Goal: Communication & Community: Participate in discussion

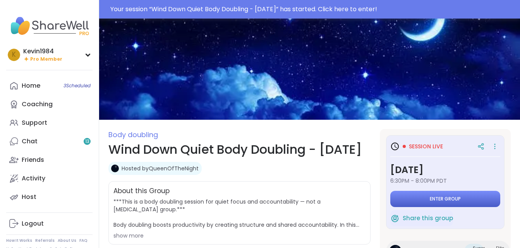
click at [438, 200] on span "Enter group" at bounding box center [444, 199] width 31 height 6
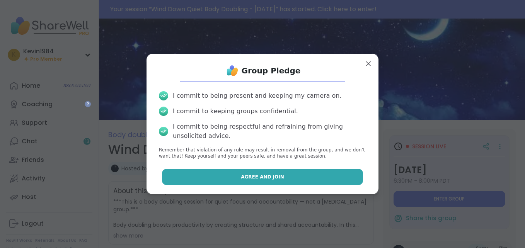
click at [341, 182] on button "Agree and Join" at bounding box center [263, 177] width 202 height 16
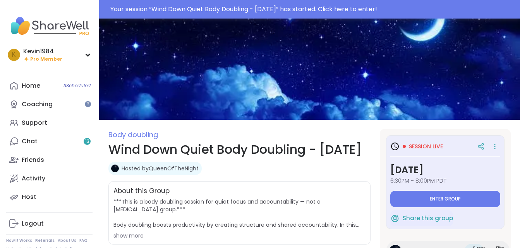
type textarea "*"
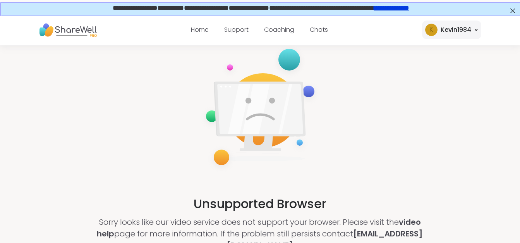
click at [454, 27] on div "Kevin1984" at bounding box center [455, 29] width 31 height 9
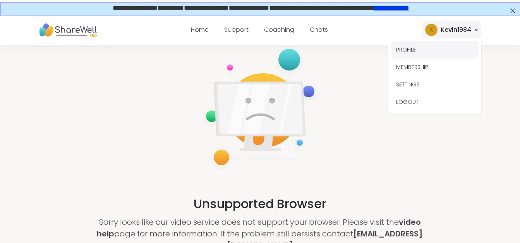
click at [401, 47] on button "PROFILE" at bounding box center [434, 49] width 87 height 17
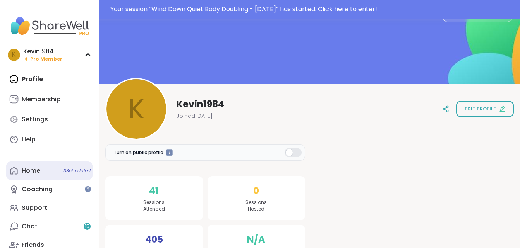
click at [40, 173] on link "Home 3 Scheduled" at bounding box center [49, 171] width 86 height 19
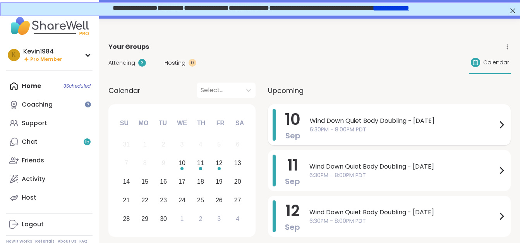
click at [365, 124] on span "Wind Down Quiet Body Doubling - [DATE]" at bounding box center [403, 120] width 187 height 9
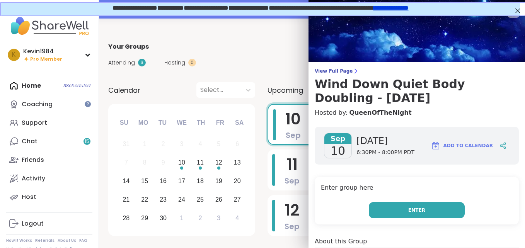
click at [409, 210] on span "Enter" at bounding box center [417, 210] width 17 height 7
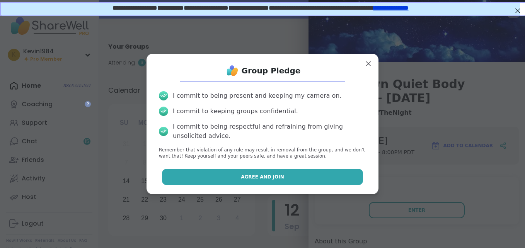
click at [336, 174] on button "Agree and Join" at bounding box center [263, 177] width 202 height 16
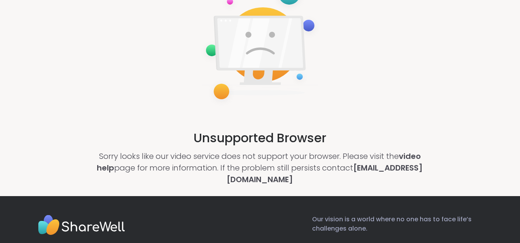
scroll to position [77, 0]
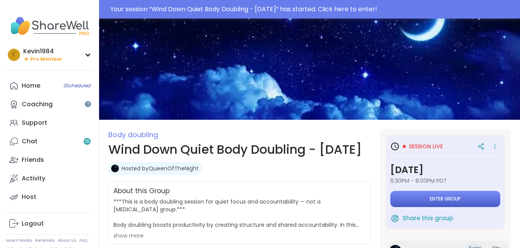
click at [434, 198] on span "Enter group" at bounding box center [444, 199] width 31 height 6
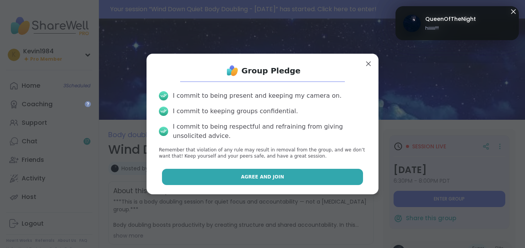
click at [333, 176] on button "Agree and Join" at bounding box center [263, 177] width 202 height 16
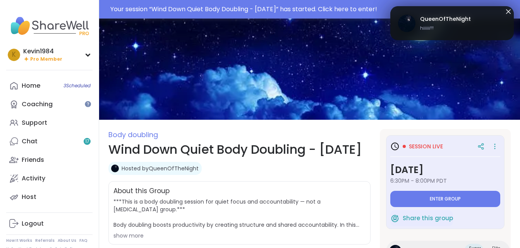
type textarea "*"
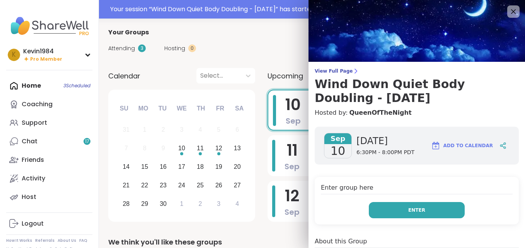
click at [409, 210] on span "Enter" at bounding box center [417, 210] width 17 height 7
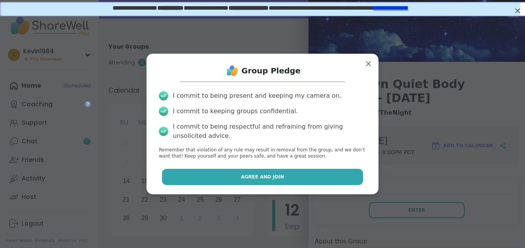
click at [326, 175] on button "Agree and Join" at bounding box center [263, 177] width 202 height 16
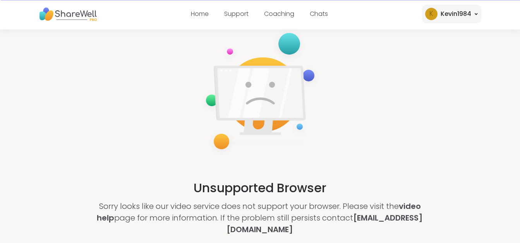
scroll to position [31, 0]
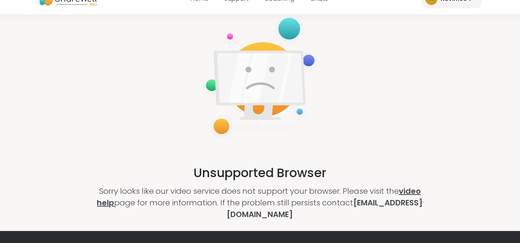
click at [421, 197] on link "video help" at bounding box center [259, 196] width 324 height 22
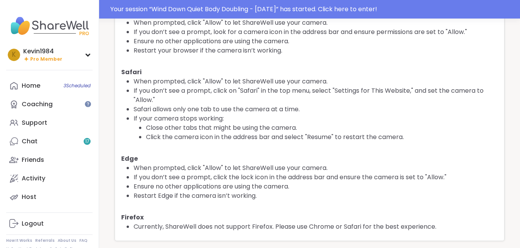
scroll to position [71, 0]
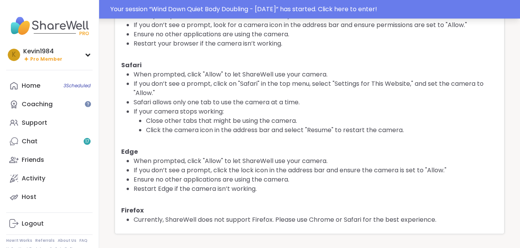
click at [378, 11] on div "Your session “ Wind Down Quiet Body Doubling - Wednesday ” has started. Click h…" at bounding box center [312, 9] width 405 height 9
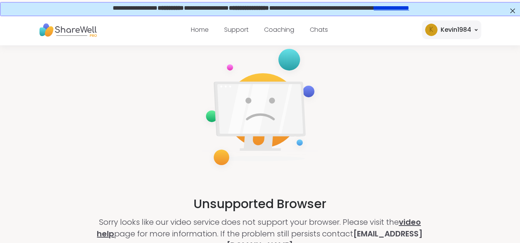
click at [420, 224] on link "video help" at bounding box center [259, 227] width 324 height 22
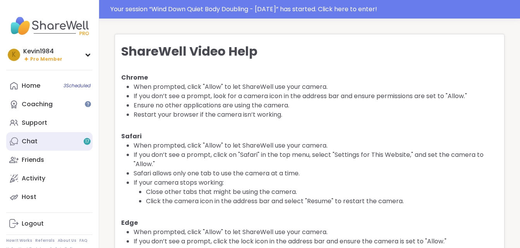
click at [36, 145] on div "Chat 17" at bounding box center [30, 141] width 16 height 9
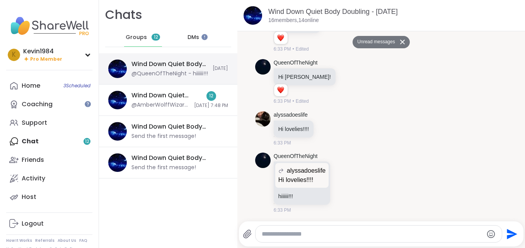
click at [187, 68] on div "Wind Down Quiet Body Doubling - Wednesday, Sep 10" at bounding box center [170, 64] width 77 height 9
drag, startPoint x: 187, startPoint y: 68, endPoint x: 124, endPoint y: 69, distance: 63.1
click at [124, 69] on img at bounding box center [117, 69] width 19 height 19
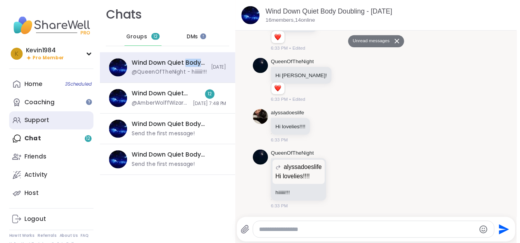
scroll to position [129, 0]
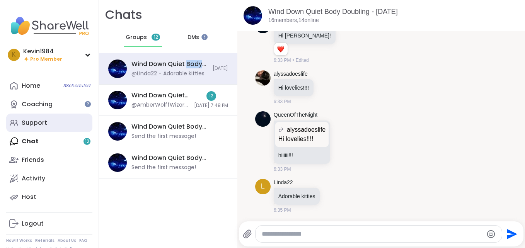
click at [45, 124] on div "Support" at bounding box center [35, 123] width 26 height 9
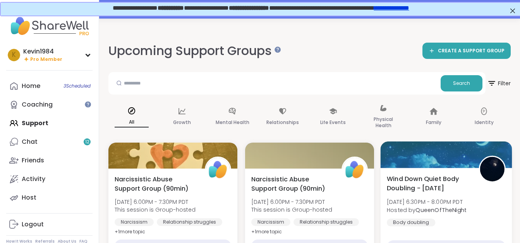
click at [431, 200] on span "Wed, Sep 10 | 6:30PM - 8:00PM PDT" at bounding box center [427, 202] width 80 height 8
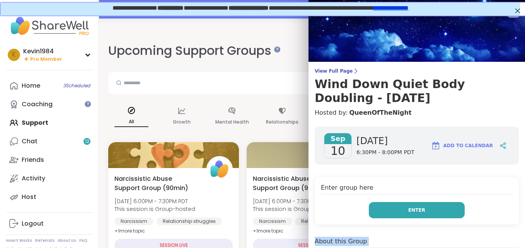
click at [429, 209] on button "Enter" at bounding box center [417, 210] width 96 height 16
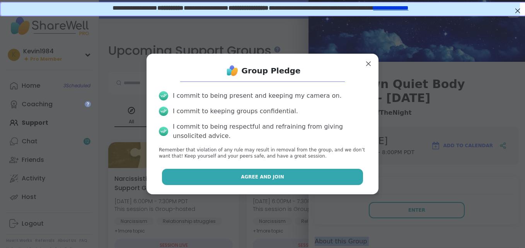
click at [320, 181] on button "Agree and Join" at bounding box center [263, 177] width 202 height 16
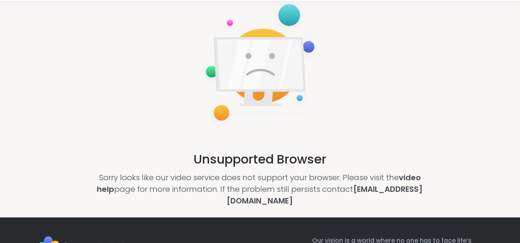
scroll to position [62, 0]
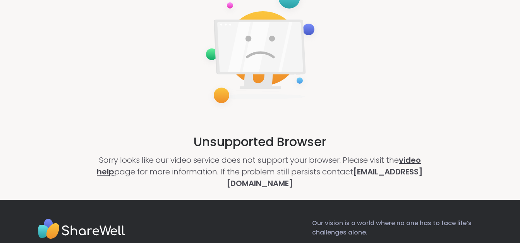
click at [404, 162] on link "video help" at bounding box center [259, 165] width 324 height 22
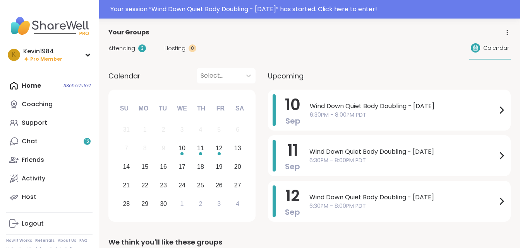
click at [352, 112] on span "6:30PM - 8:00PM PDT" at bounding box center [403, 115] width 187 height 8
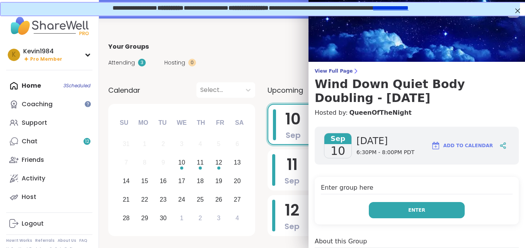
click at [420, 204] on button "Enter" at bounding box center [417, 210] width 96 height 16
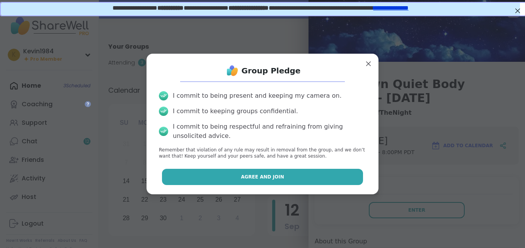
click at [333, 182] on button "Agree and Join" at bounding box center [263, 177] width 202 height 16
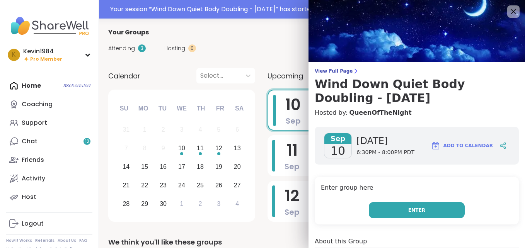
drag, startPoint x: 0, startPoint y: 0, endPoint x: 411, endPoint y: 214, distance: 463.1
click at [411, 214] on button "Enter" at bounding box center [417, 210] width 96 height 16
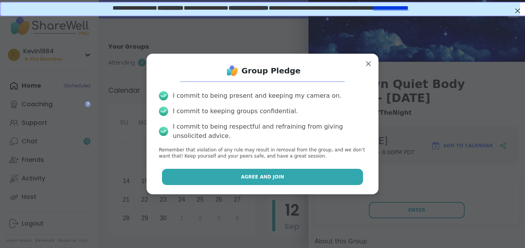
click at [328, 181] on button "Agree and Join" at bounding box center [263, 177] width 202 height 16
